Goal: Task Accomplishment & Management: Use online tool/utility

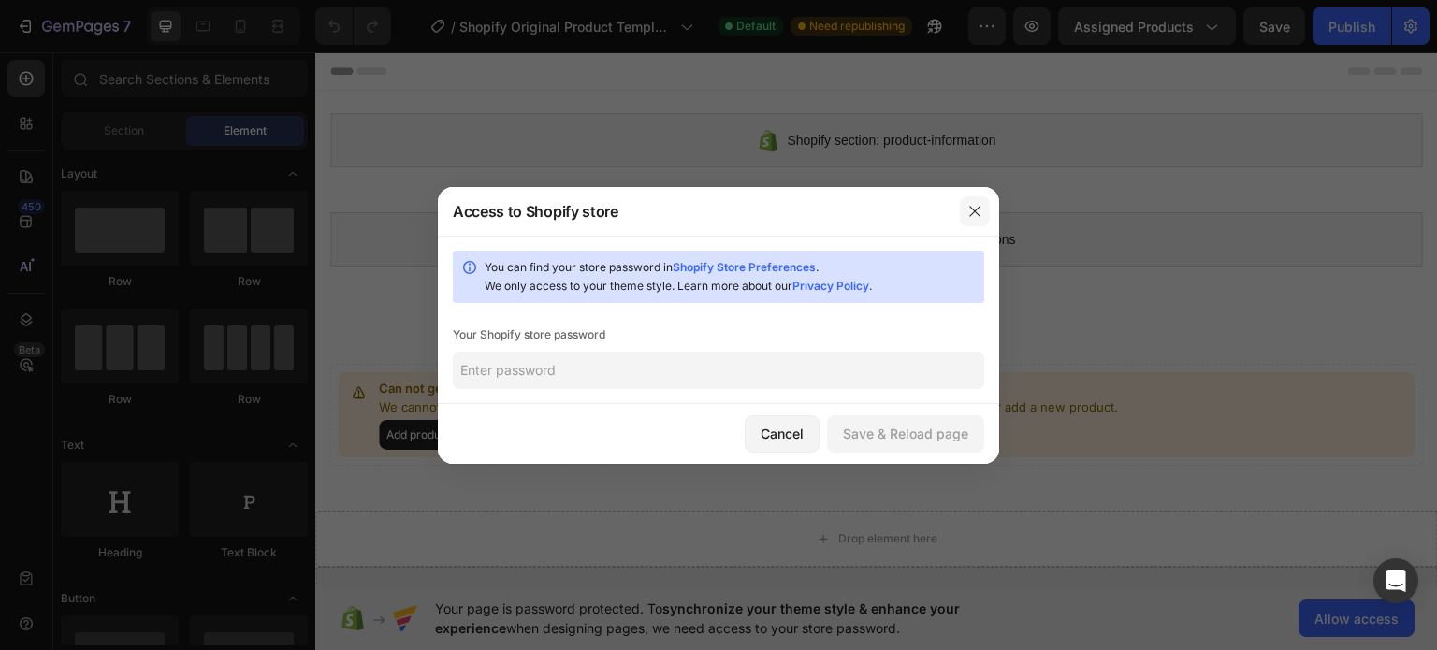
click at [977, 212] on icon "button" at bounding box center [975, 211] width 10 height 10
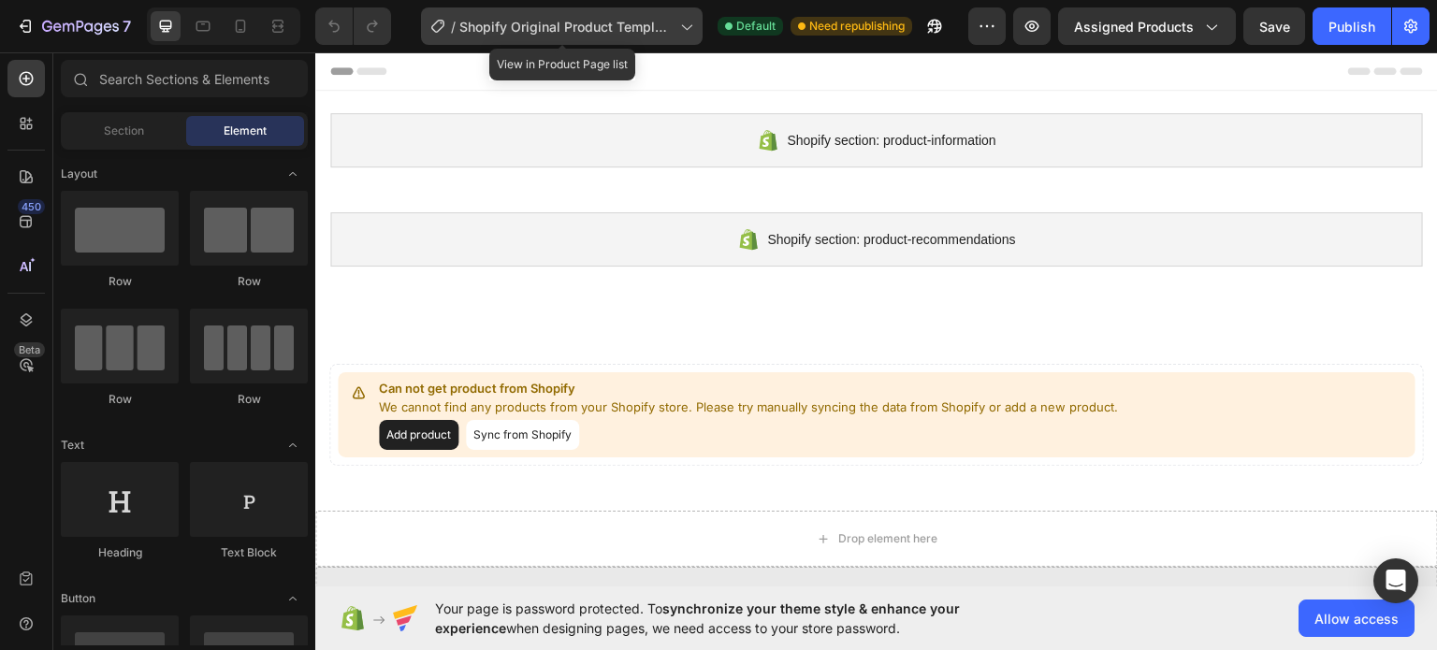
click at [518, 29] on span "Shopify Original Product Template" at bounding box center [565, 27] width 213 height 20
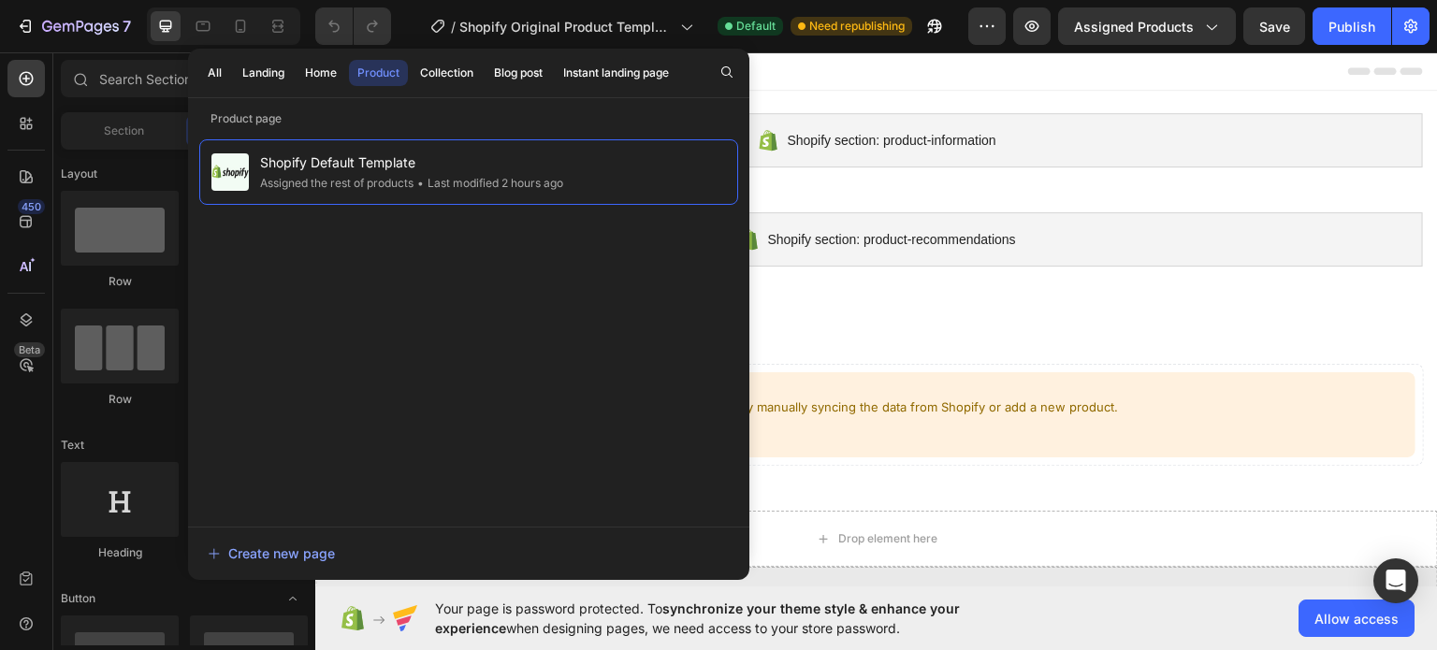
click at [824, 72] on div at bounding box center [876, 69] width 1093 height 37
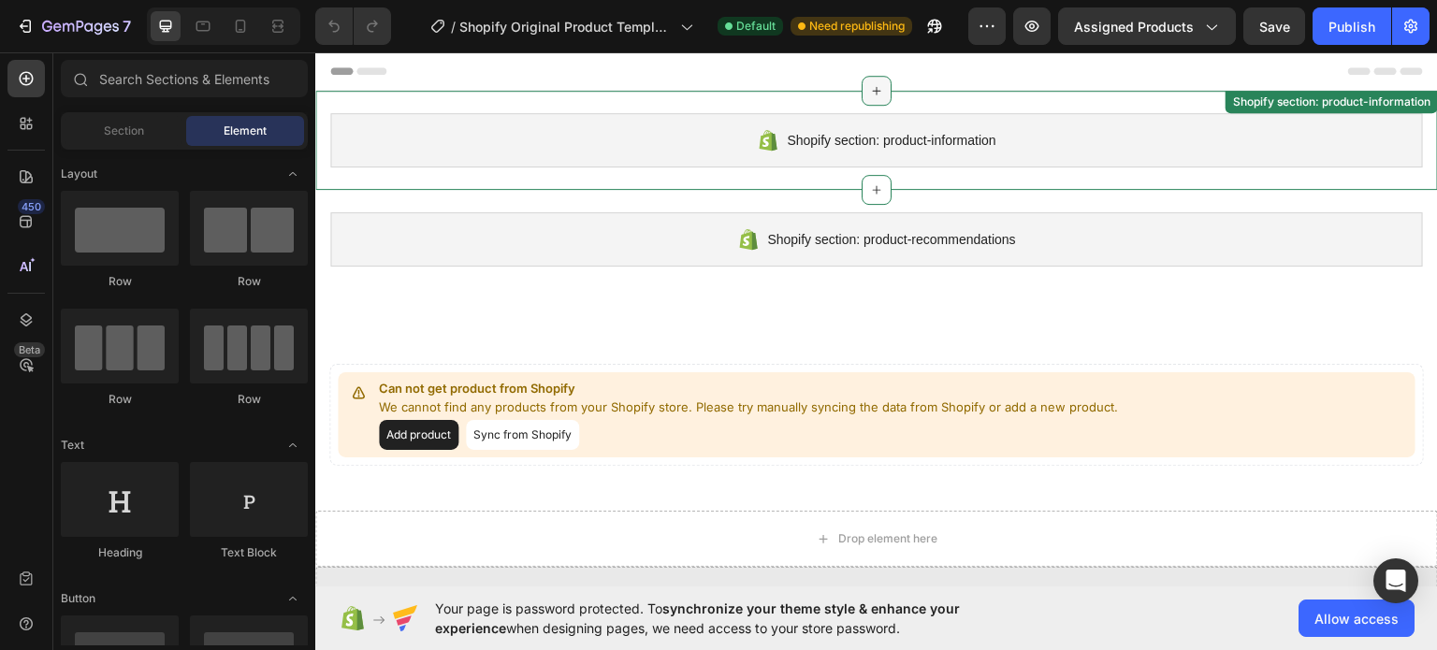
click at [877, 92] on icon at bounding box center [876, 89] width 15 height 15
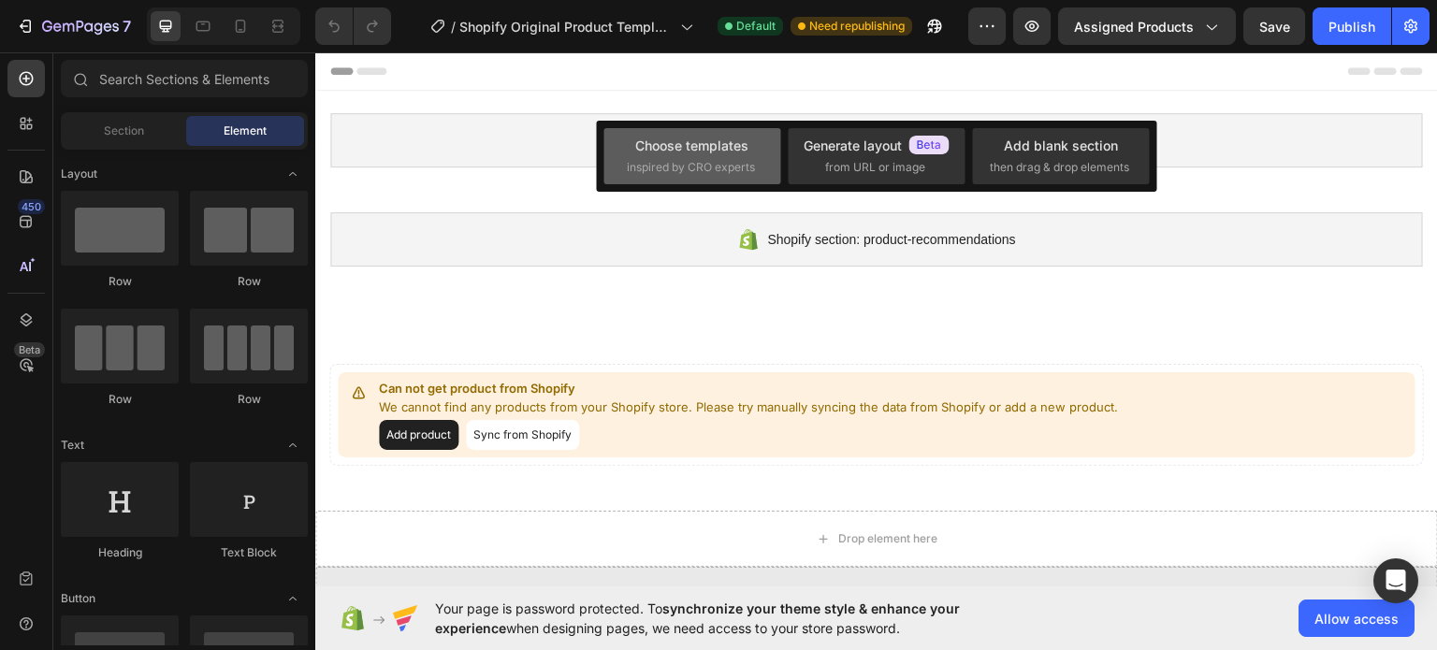
click at [738, 168] on span "inspired by CRO experts" at bounding box center [691, 167] width 128 height 17
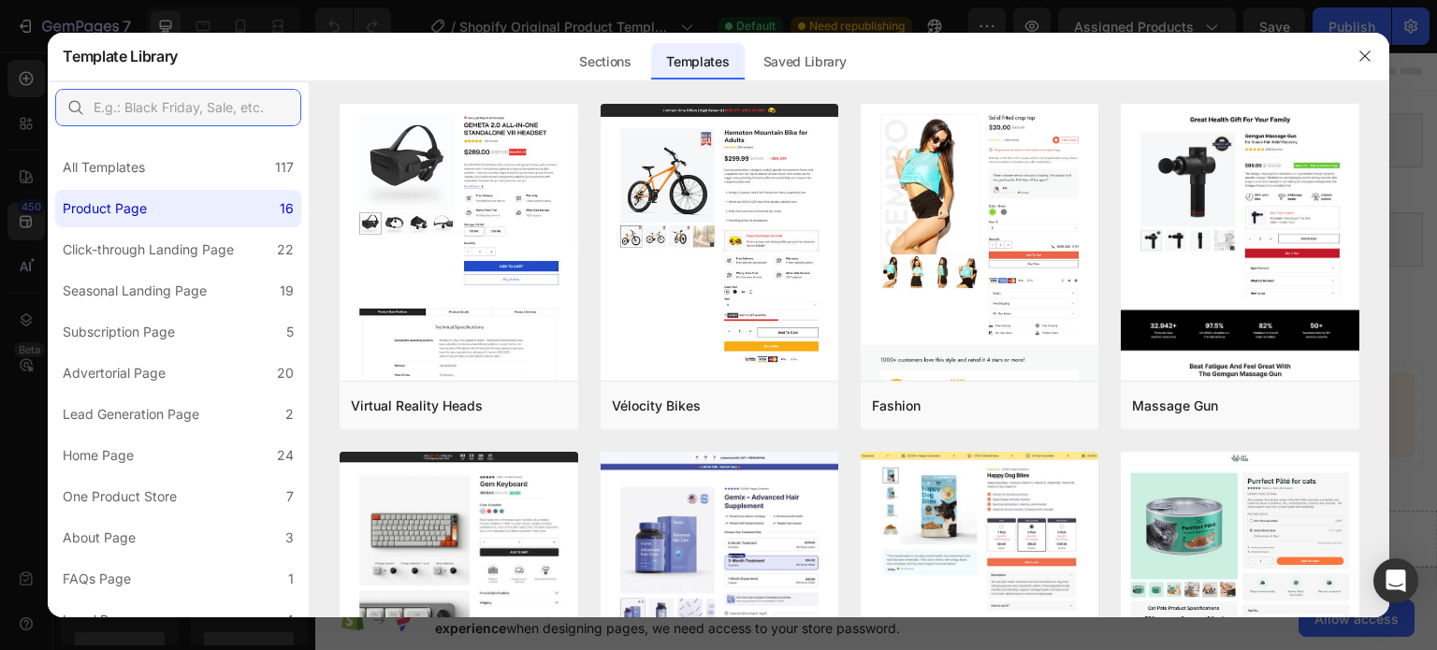
click at [150, 96] on input "text" at bounding box center [178, 107] width 246 height 37
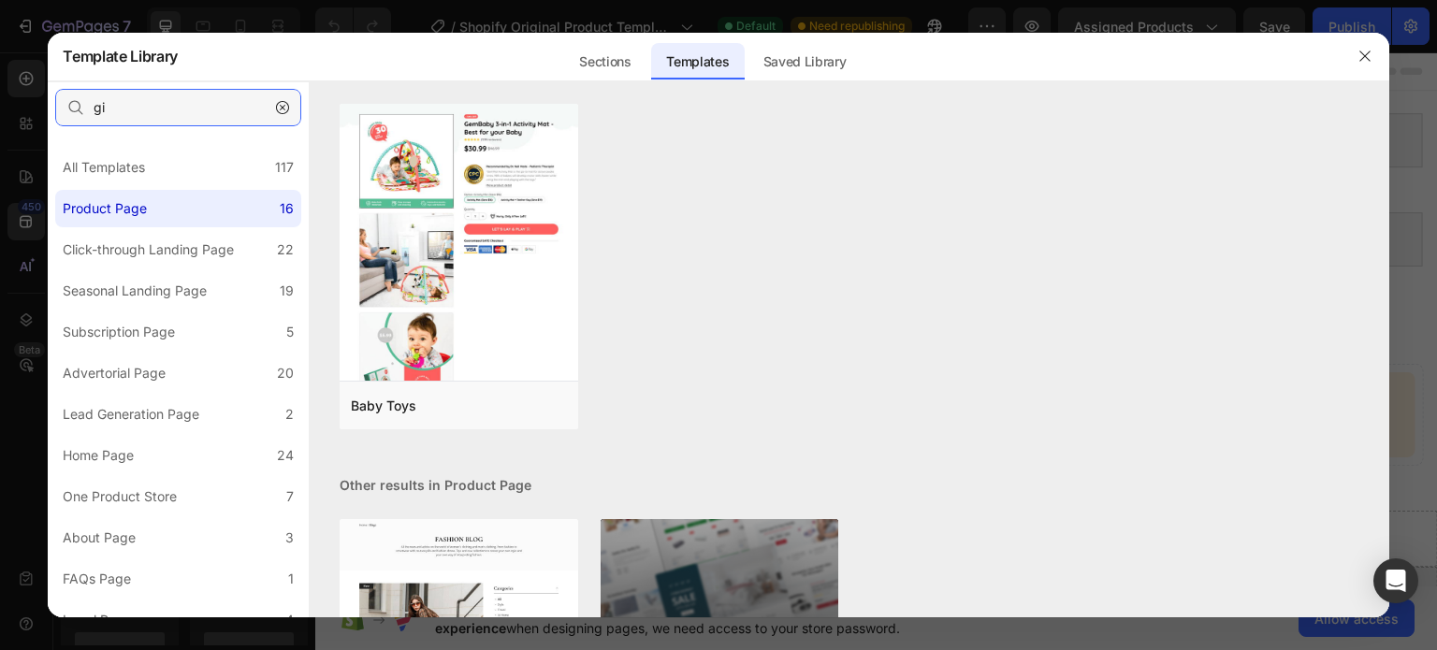
type input "g"
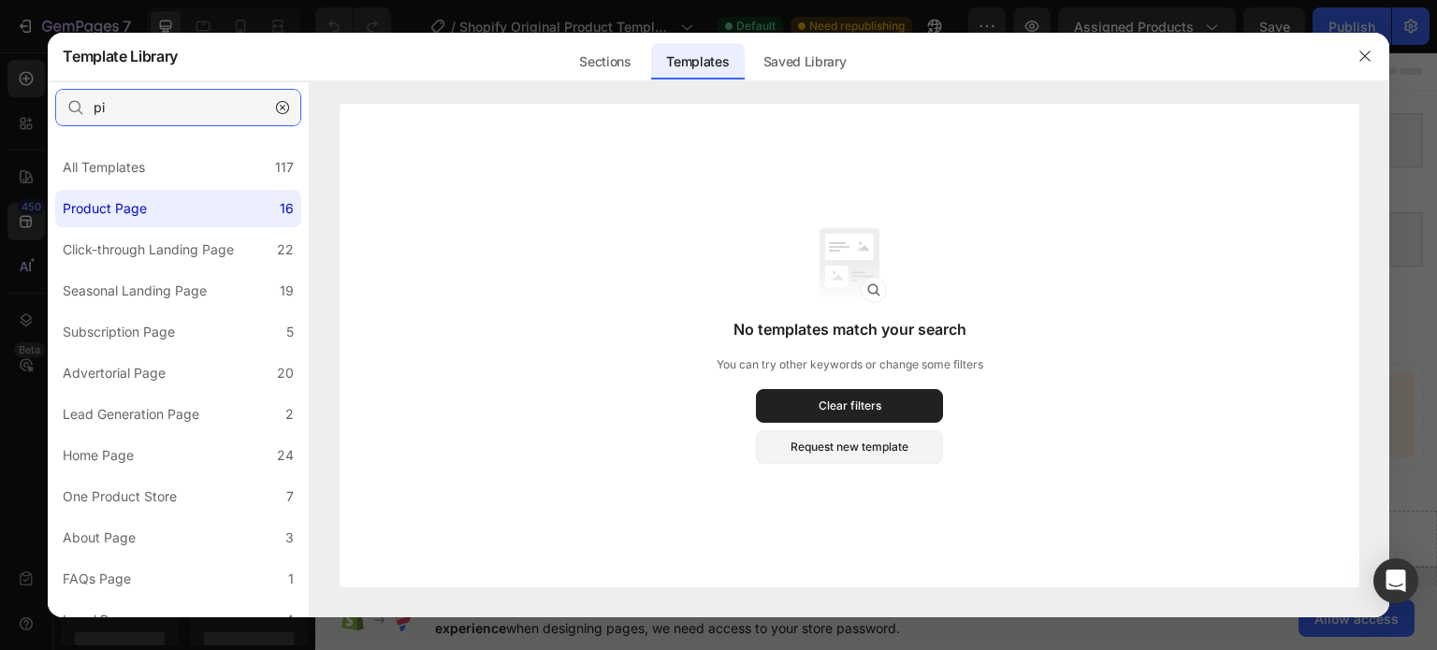
type input "p"
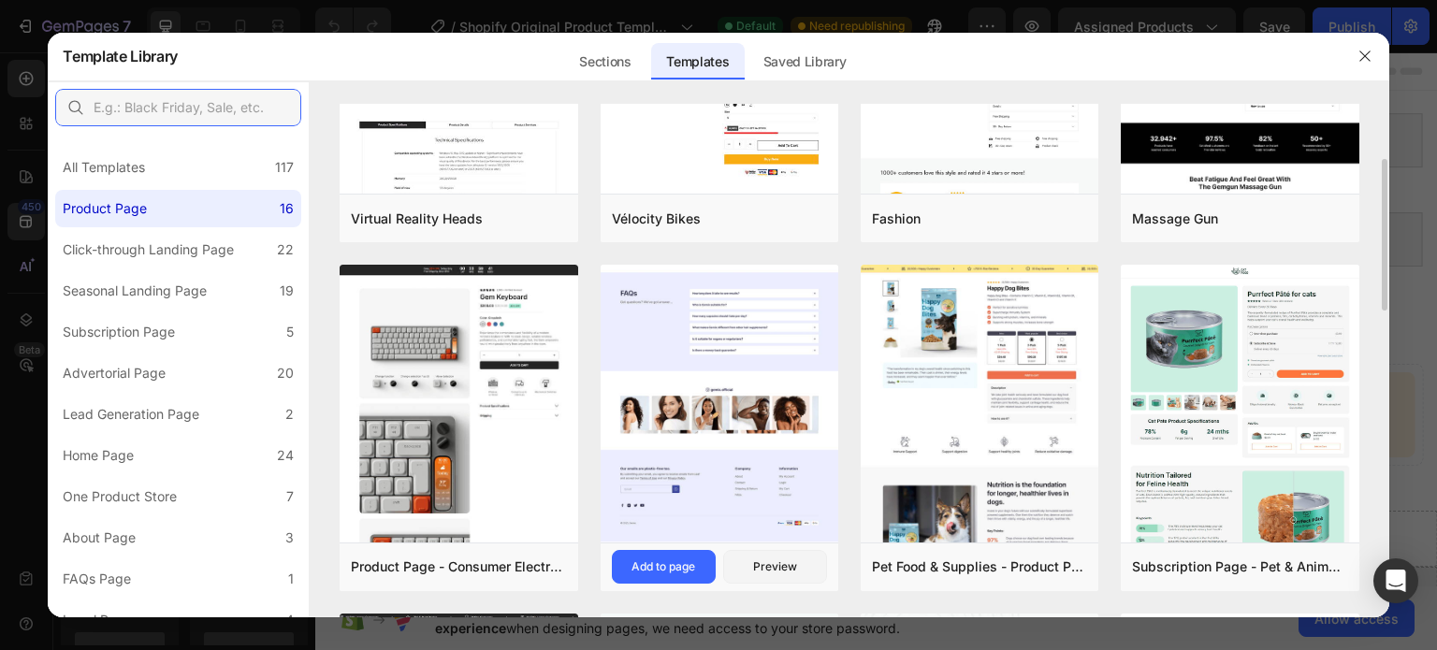
scroll to position [281, 0]
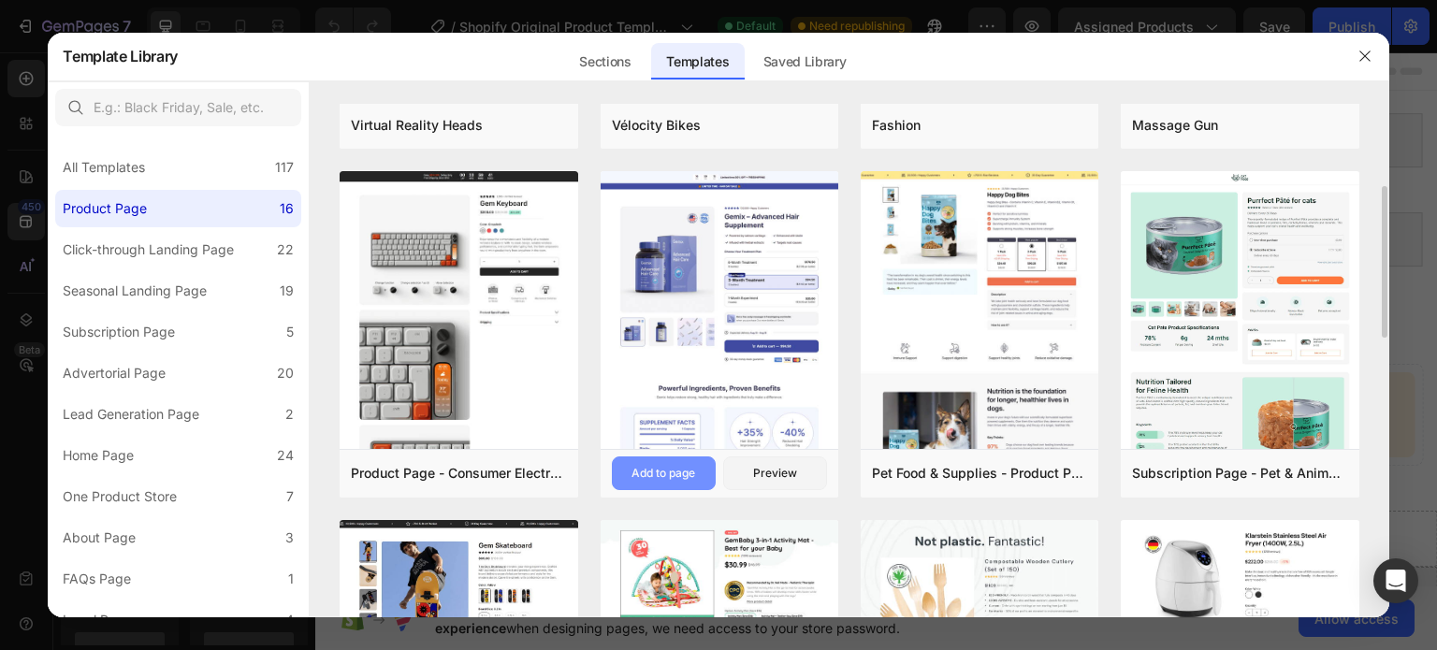
click at [675, 476] on div "Add to page" at bounding box center [664, 473] width 64 height 17
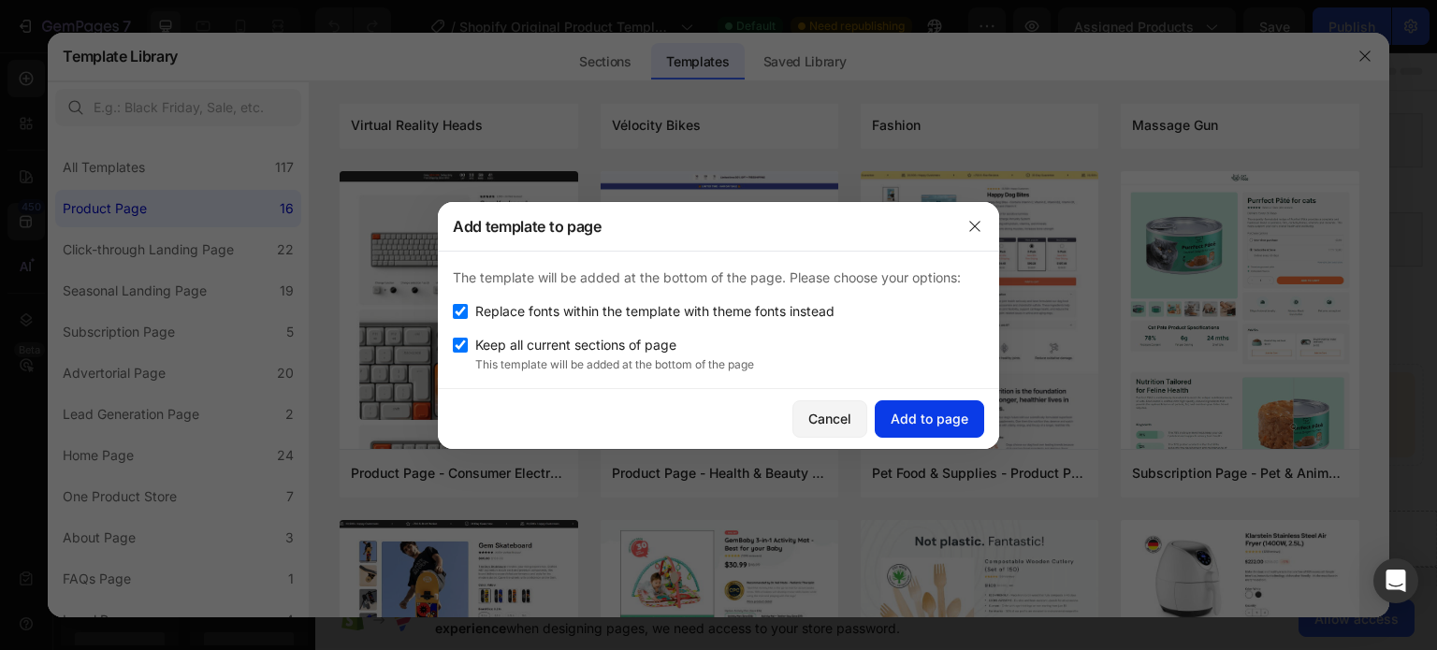
click at [911, 419] on div "Add to page" at bounding box center [930, 419] width 78 height 20
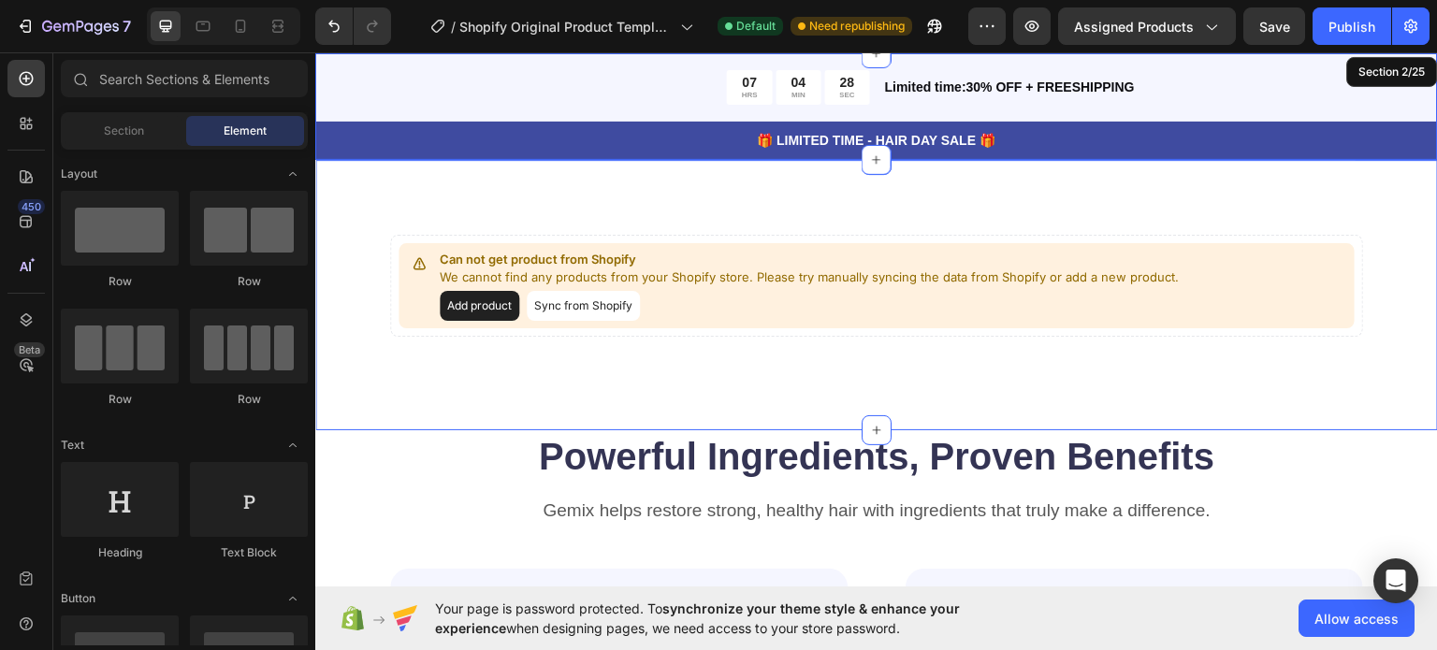
scroll to position [0, 0]
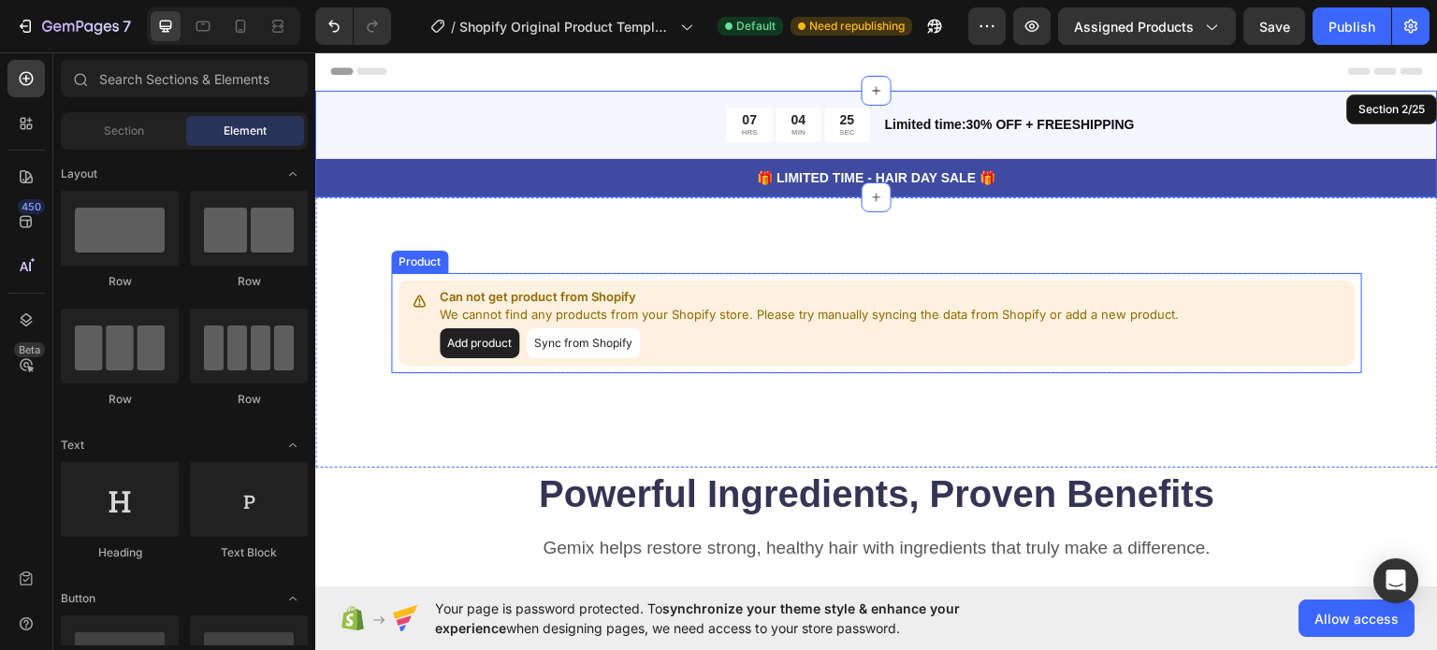
click at [495, 342] on button "Add product" at bounding box center [480, 343] width 80 height 30
